Goal: Information Seeking & Learning: Learn about a topic

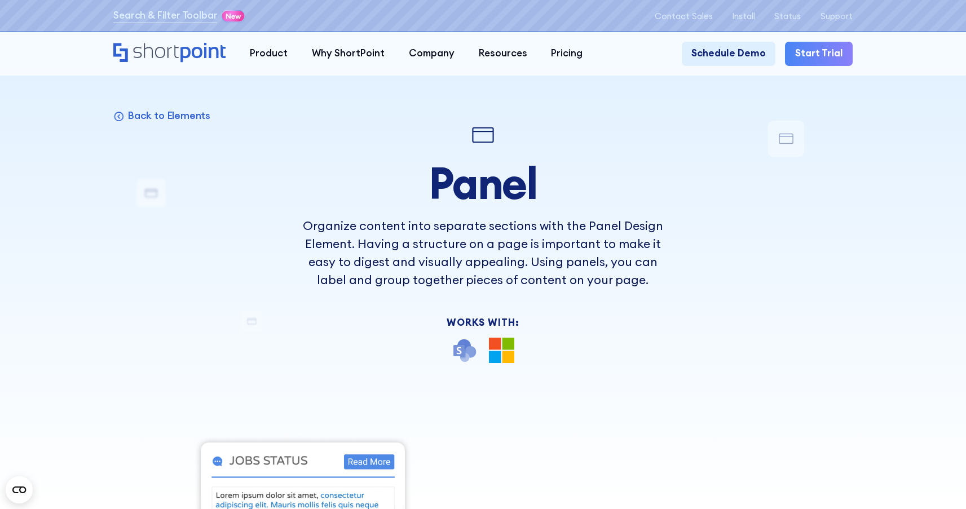
click at [766, 235] on div "Back to Elements Panel Organize content into separate sections with the Panel D…" at bounding box center [482, 505] width 739 height 769
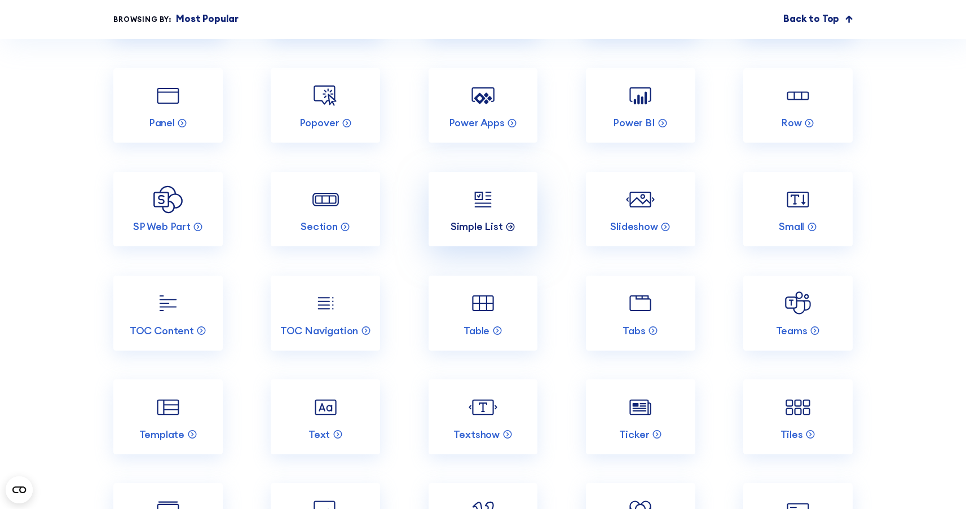
scroll to position [2018, 0]
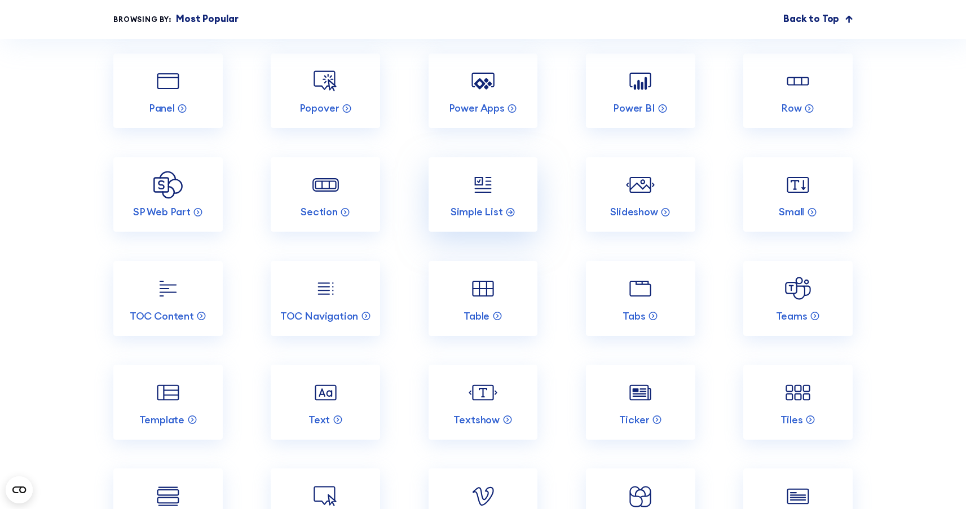
click at [474, 199] on img at bounding box center [483, 184] width 29 height 29
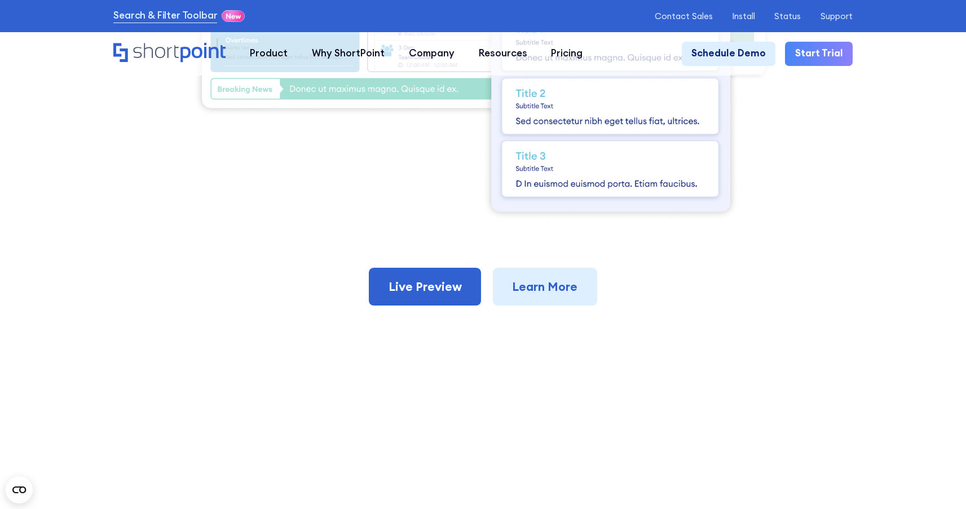
scroll to position [684, 0]
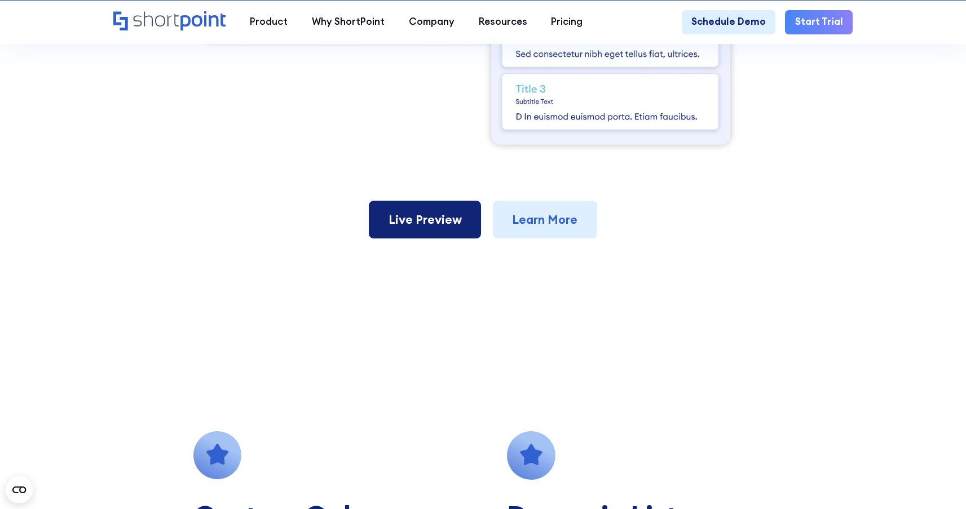
click at [443, 218] on link "Live Preview" at bounding box center [425, 219] width 112 height 37
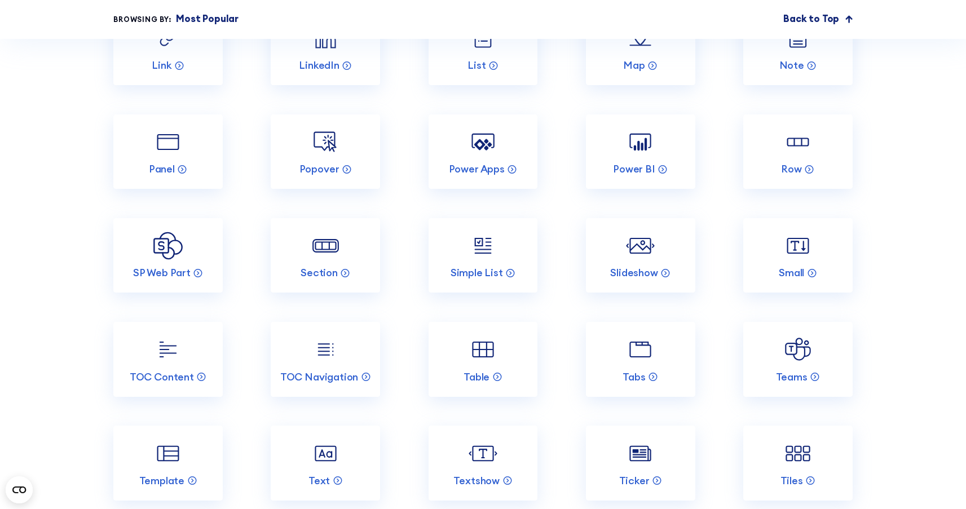
scroll to position [1959, 0]
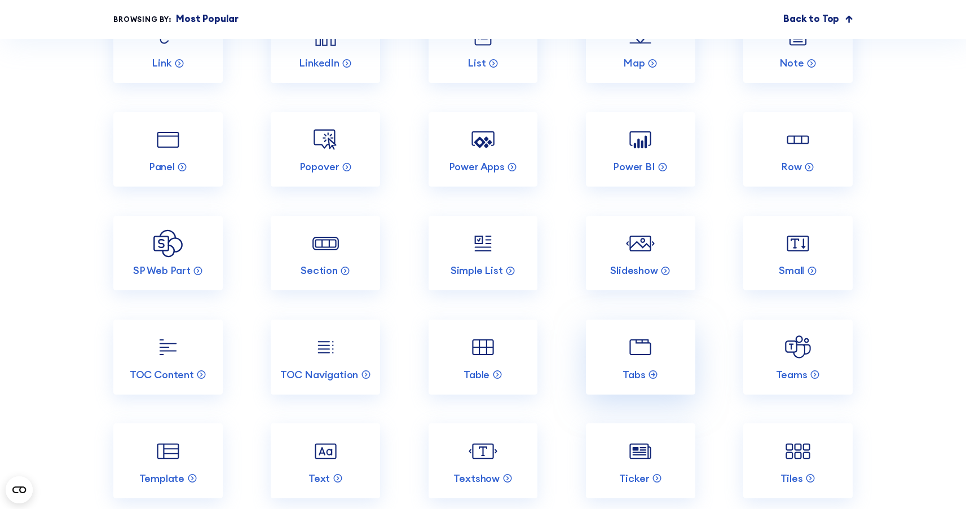
click at [639, 362] on img at bounding box center [640, 347] width 29 height 29
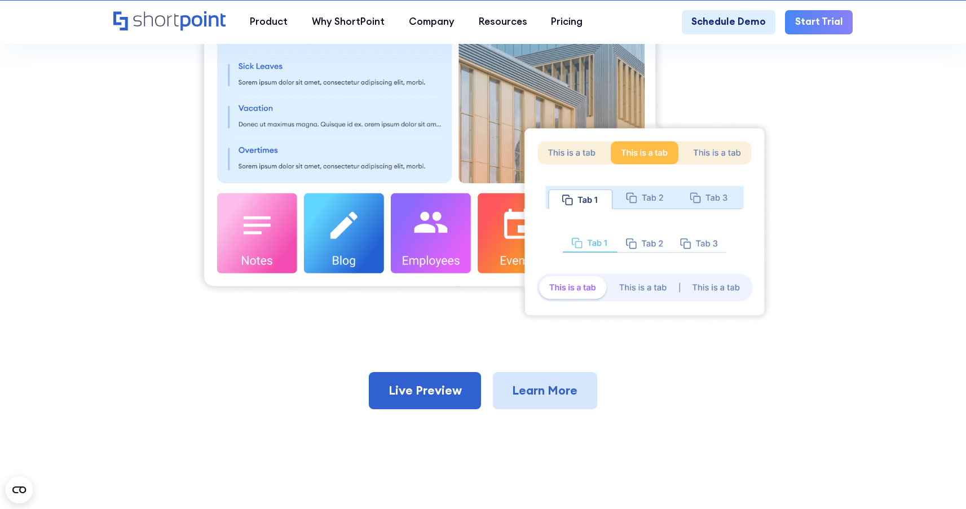
scroll to position [533, 0]
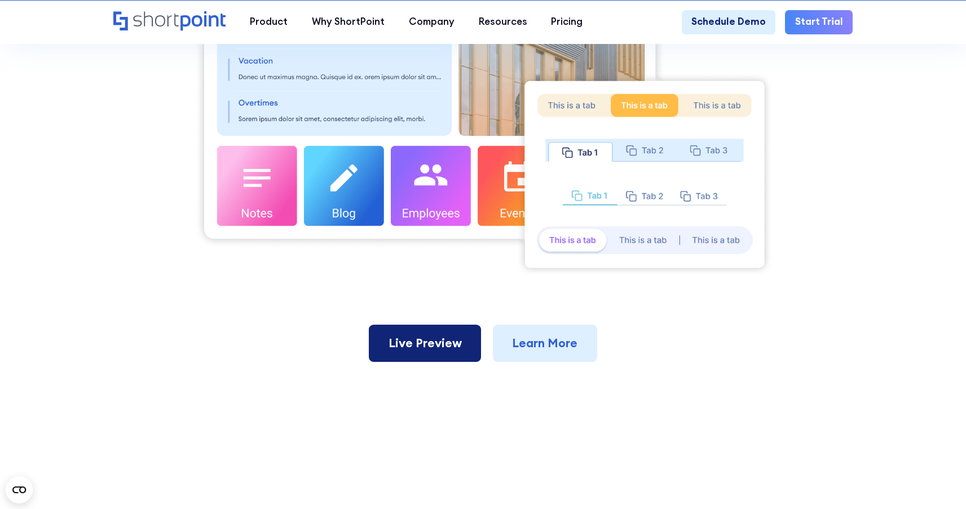
click at [455, 346] on link "Live Preview" at bounding box center [425, 343] width 112 height 37
